Goal: Browse casually: Explore the website without a specific task or goal

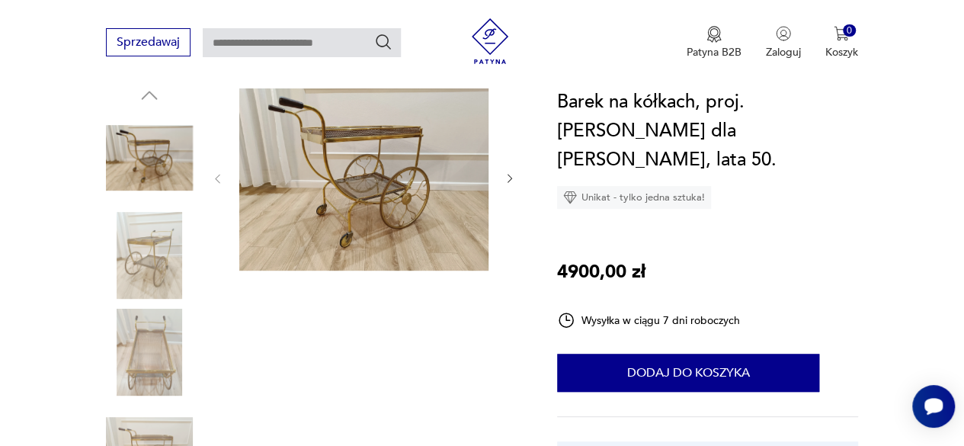
scroll to position [149, 0]
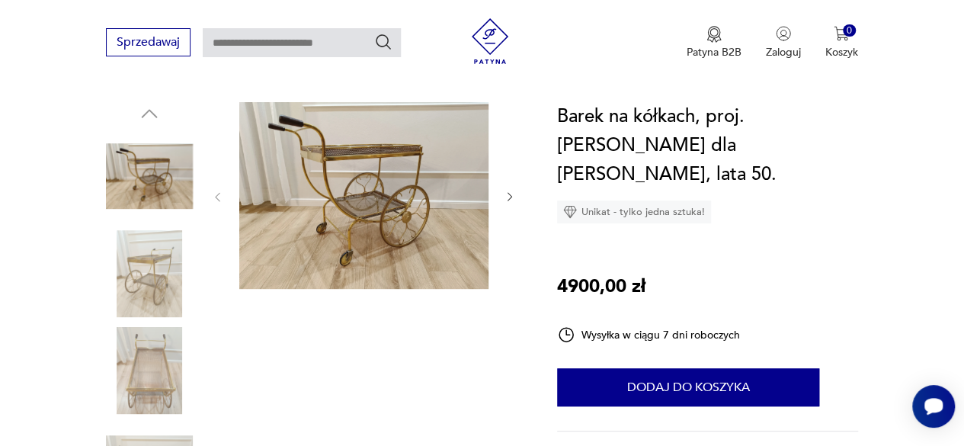
click at [150, 272] on img at bounding box center [149, 273] width 87 height 87
